Goal: Find specific page/section: Find specific page/section

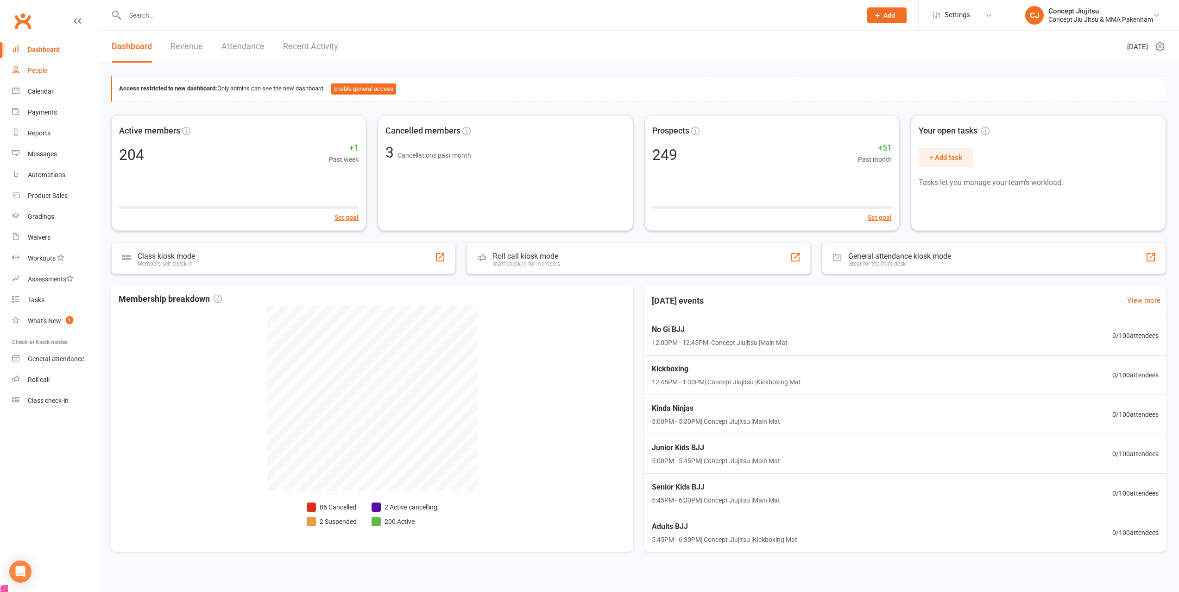
click at [48, 74] on link "People" at bounding box center [55, 70] width 86 height 21
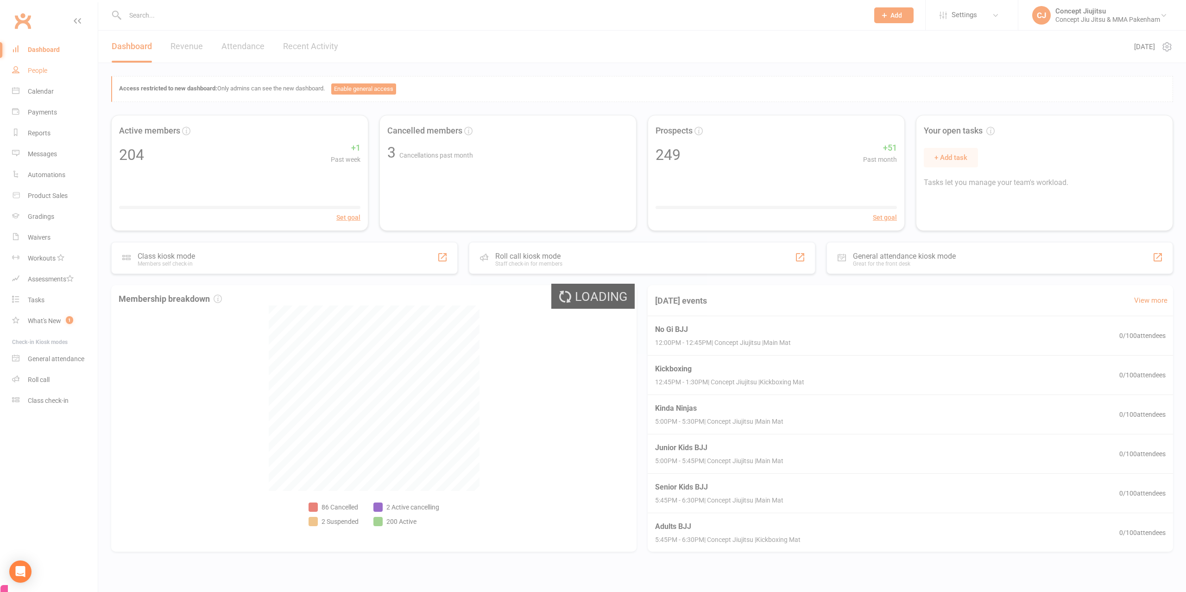
select select "100"
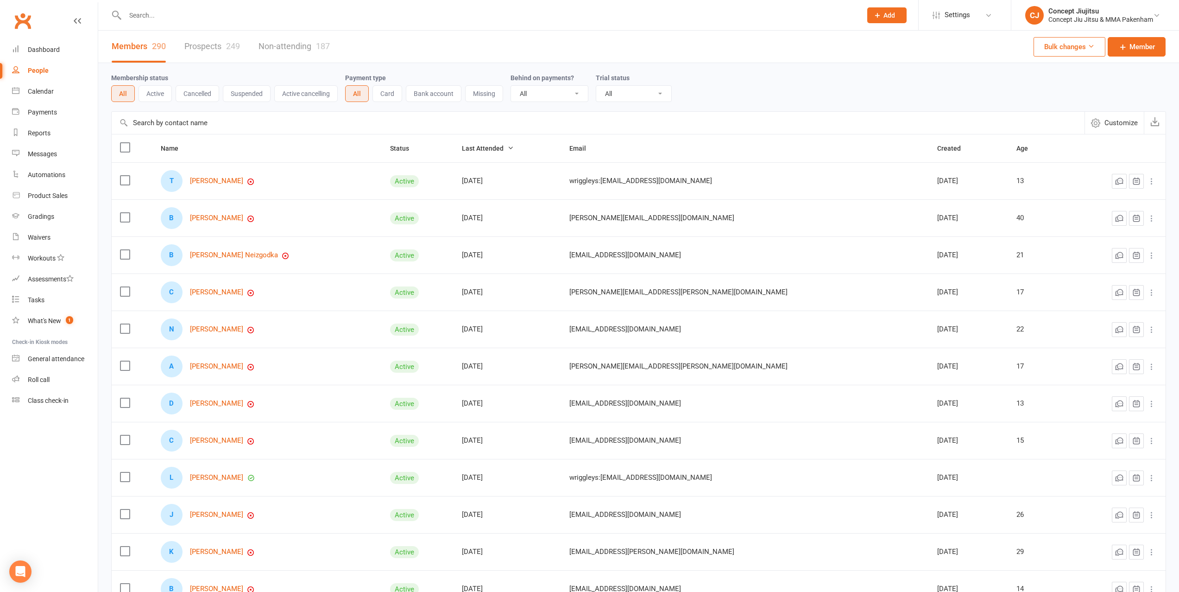
click at [241, 123] on input "text" at bounding box center [598, 123] width 973 height 22
click at [239, 127] on input "text" at bounding box center [598, 123] width 973 height 22
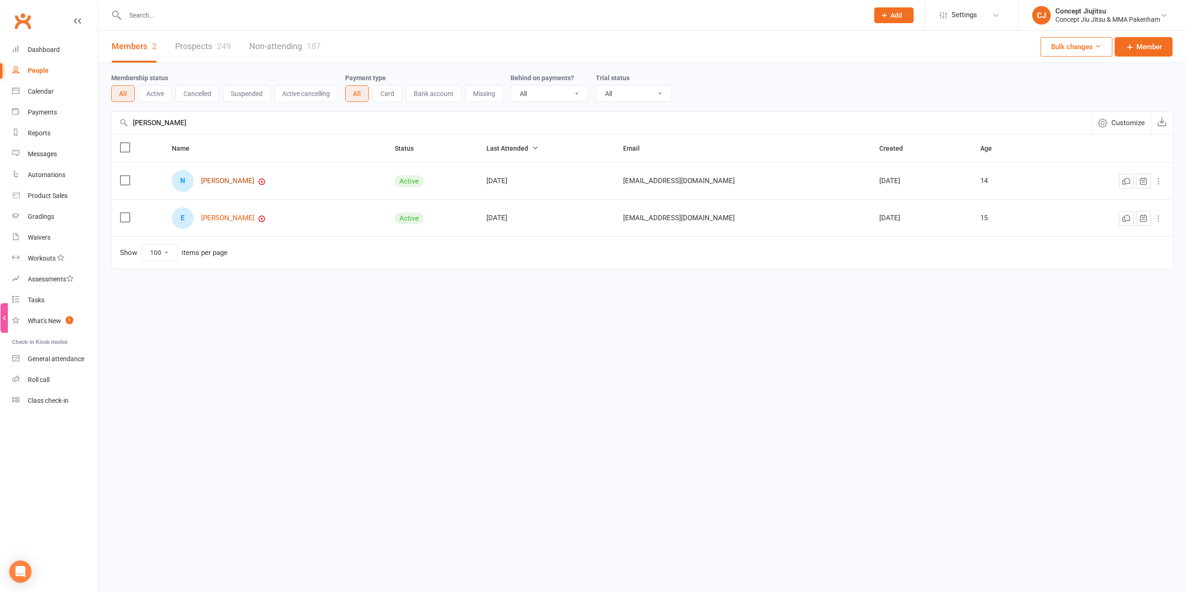
type input "[PERSON_NAME]"
click at [241, 182] on link "[PERSON_NAME]" at bounding box center [227, 181] width 53 height 8
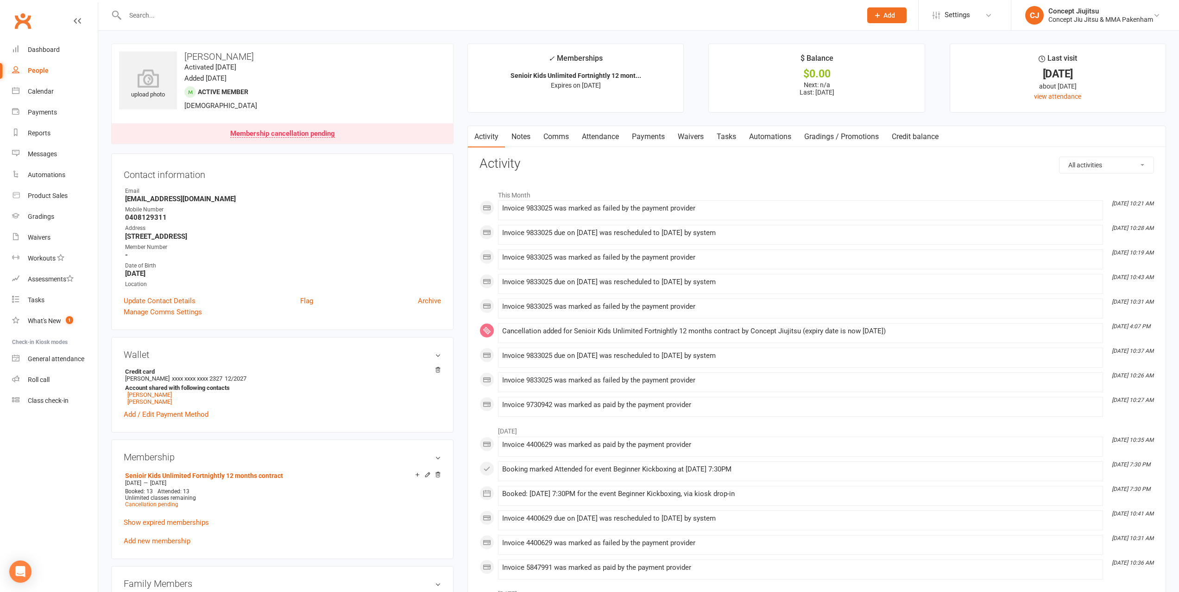
click at [648, 137] on link "Payments" at bounding box center [649, 136] width 46 height 21
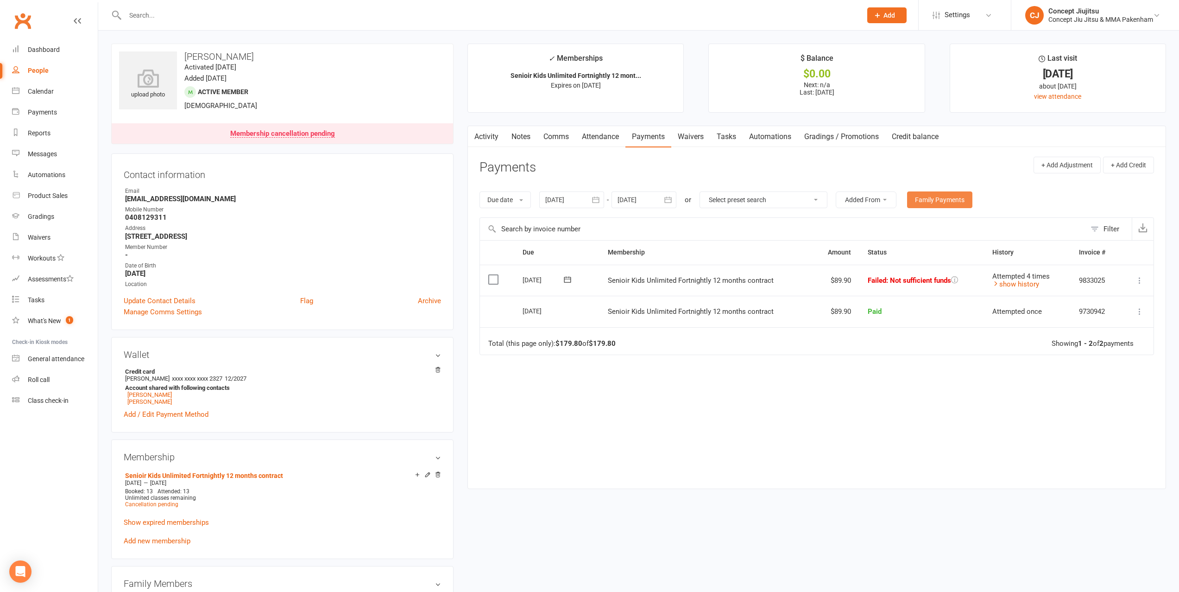
click at [926, 196] on link "Family Payments" at bounding box center [939, 199] width 65 height 17
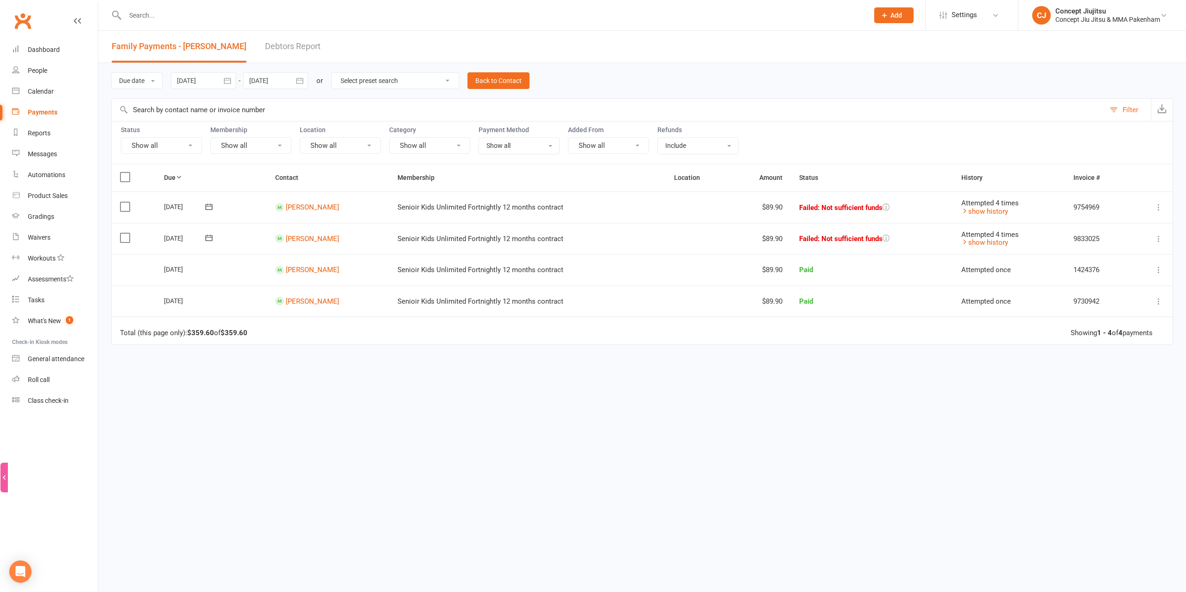
drag, startPoint x: 149, startPoint y: 196, endPoint x: 347, endPoint y: 409, distance: 289.9
click at [347, 409] on div "Due Contact Membership Location Amount Status History Invoice # Select this [DA…" at bounding box center [642, 314] width 1062 height 301
